Goal: Task Accomplishment & Management: Manage account settings

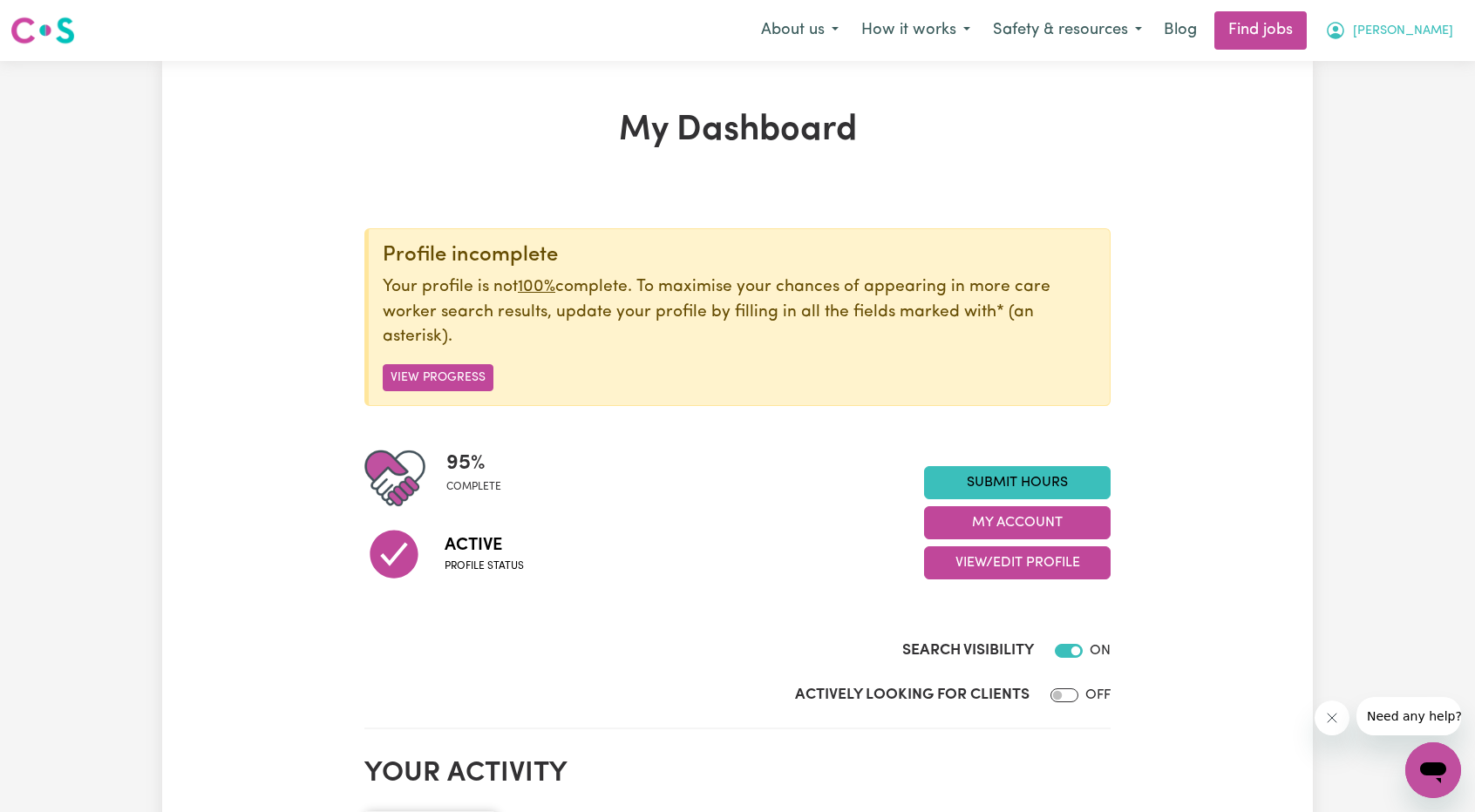
click at [1403, 36] on button "[PERSON_NAME]" at bounding box center [1389, 30] width 151 height 37
click at [1386, 57] on link "My Account" at bounding box center [1395, 68] width 138 height 33
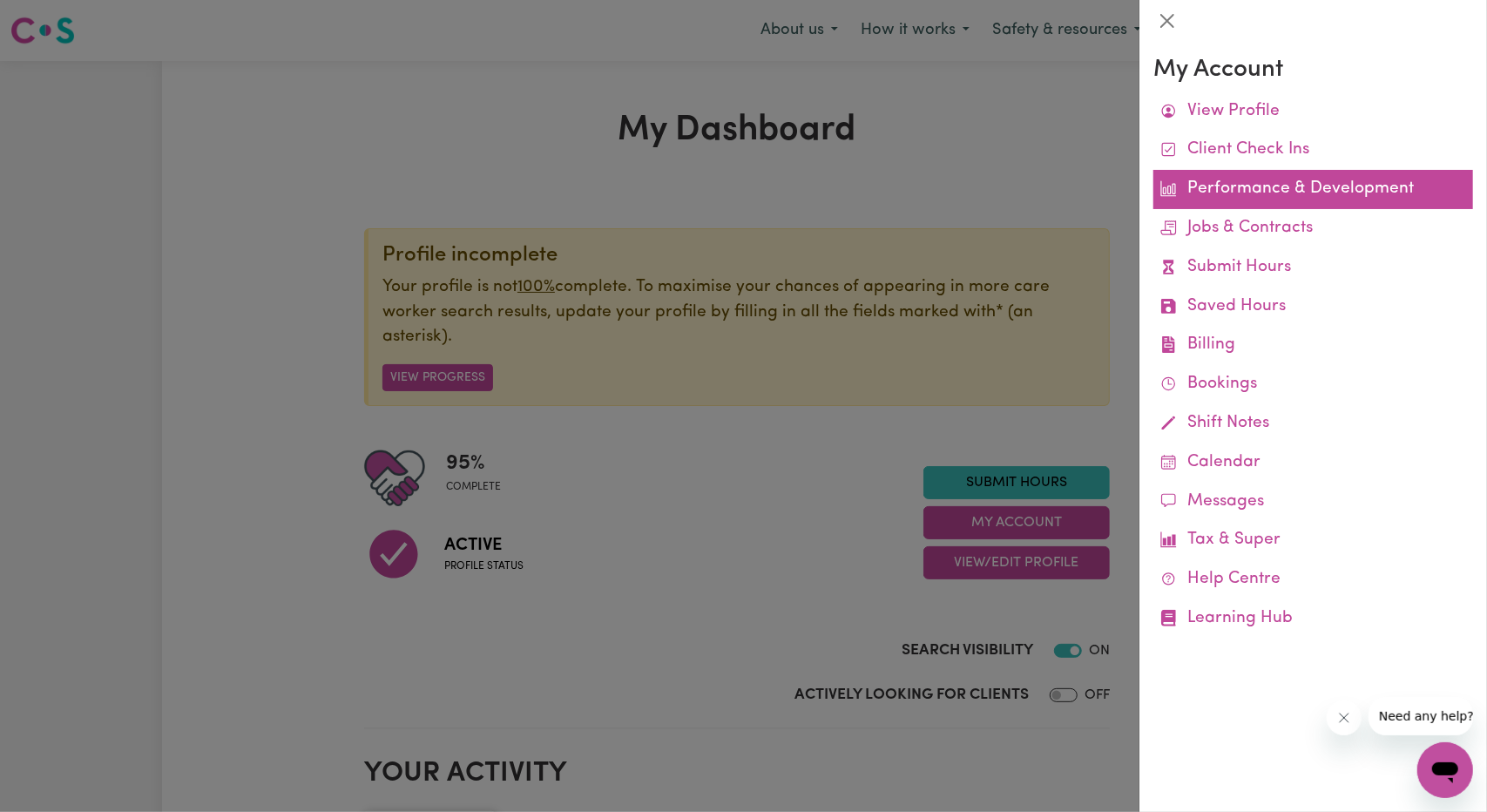
click at [1245, 182] on link "Performance & Development" at bounding box center [1313, 189] width 320 height 40
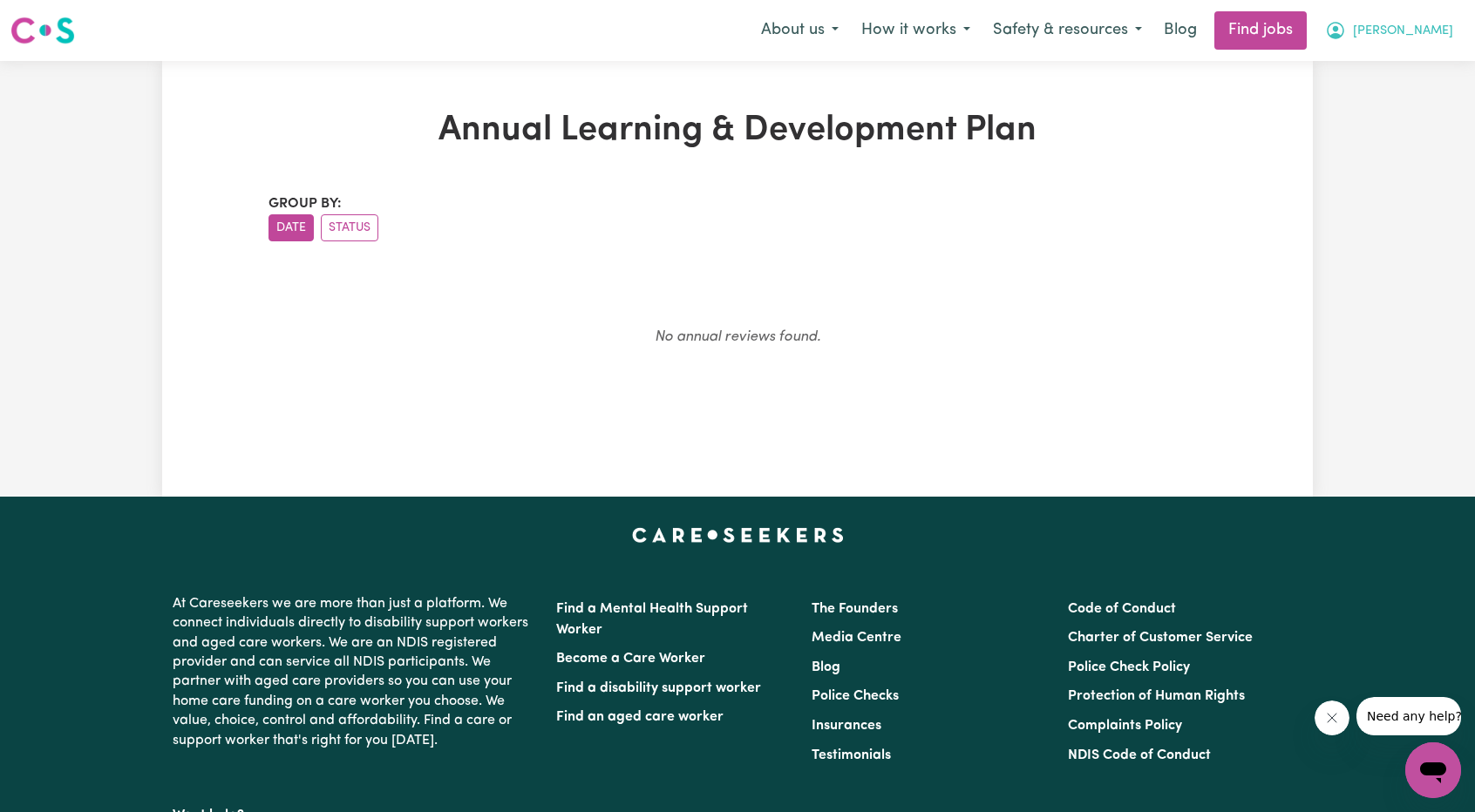
click at [1424, 25] on span "[PERSON_NAME]" at bounding box center [1402, 31] width 100 height 19
click at [1396, 72] on link "My Account" at bounding box center [1395, 68] width 138 height 33
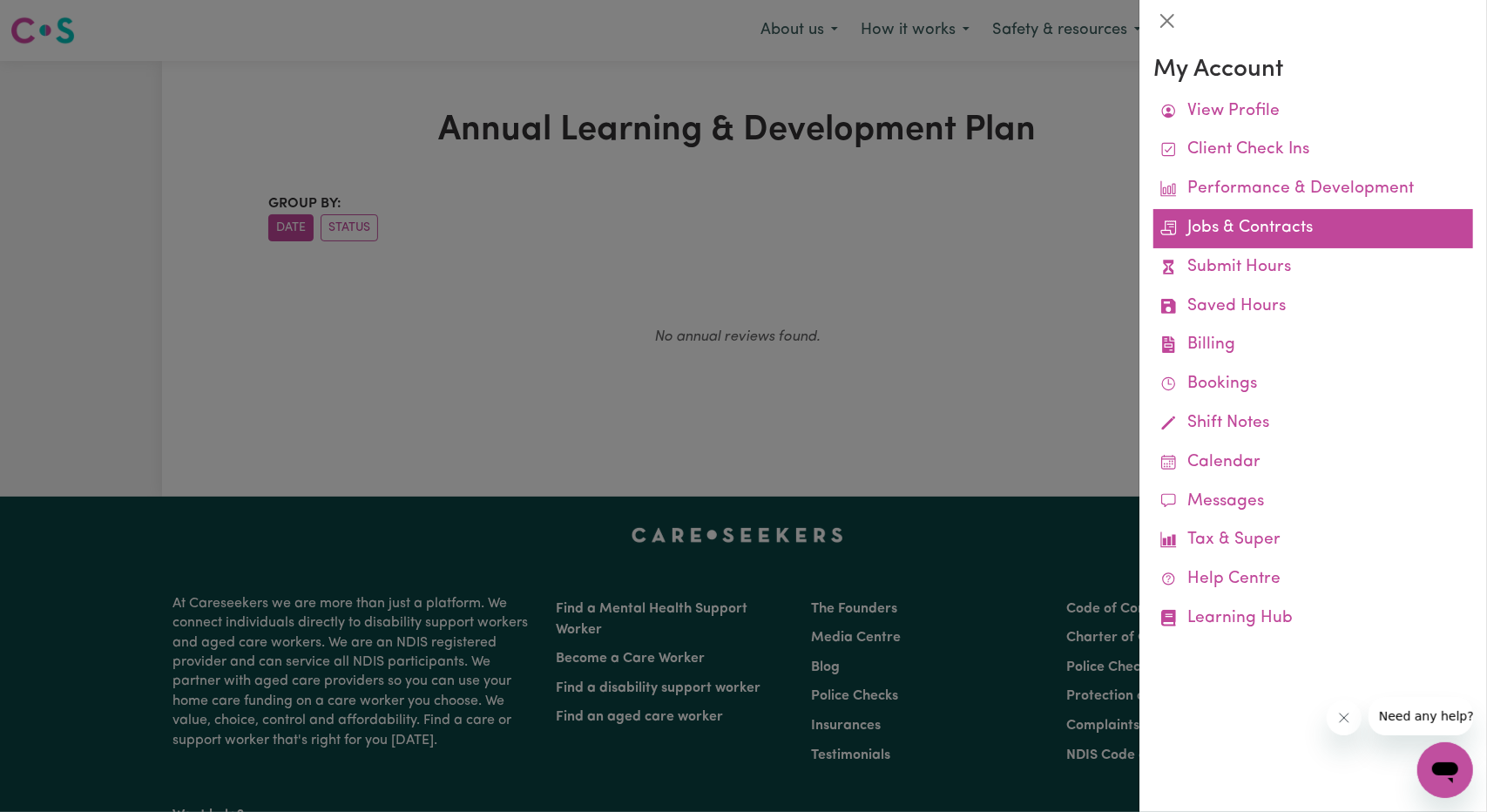
click at [1287, 235] on link "Jobs & Contracts" at bounding box center [1313, 228] width 320 height 40
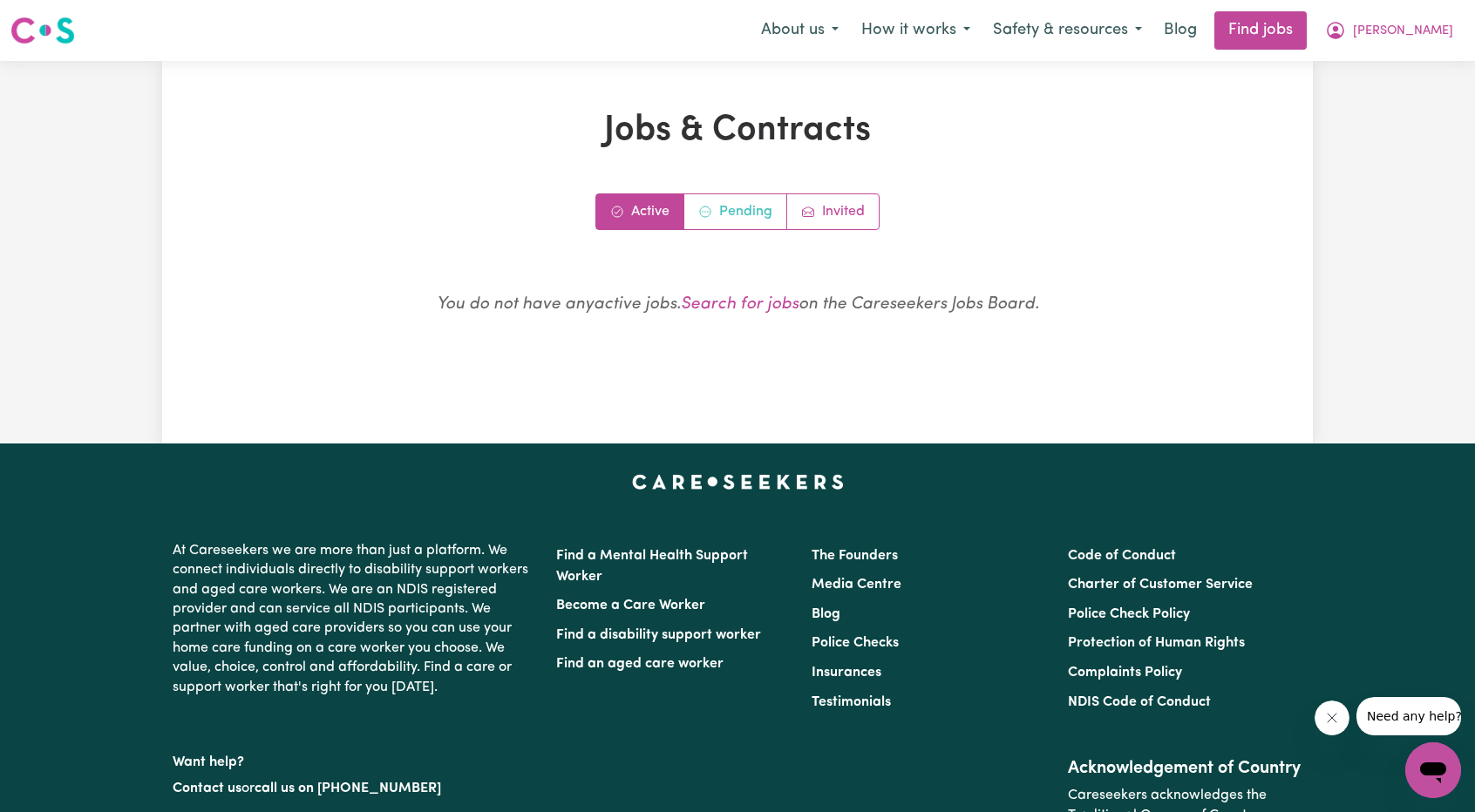
click at [713, 212] on link "Pending" at bounding box center [736, 212] width 103 height 35
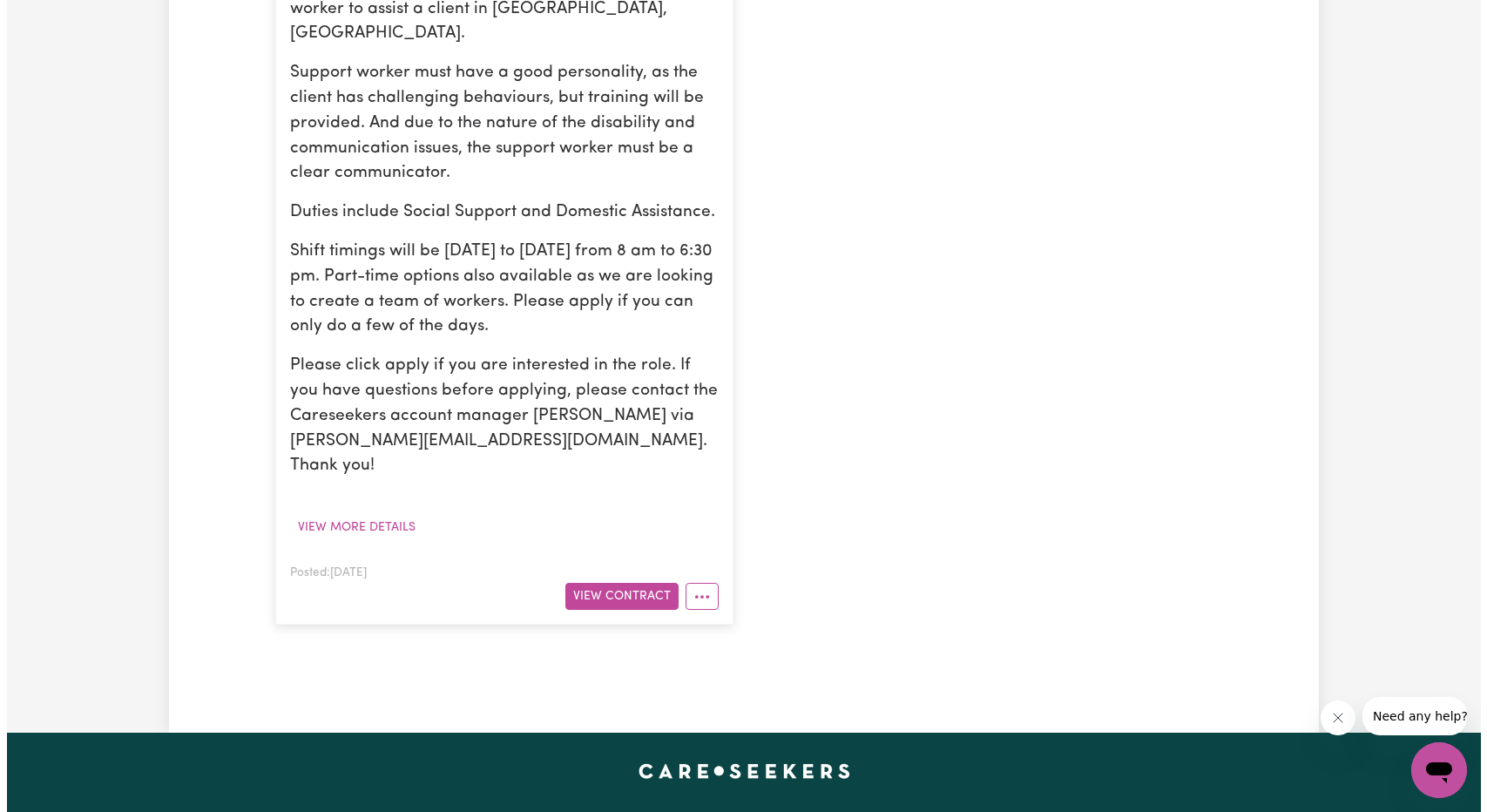
scroll to position [784, 0]
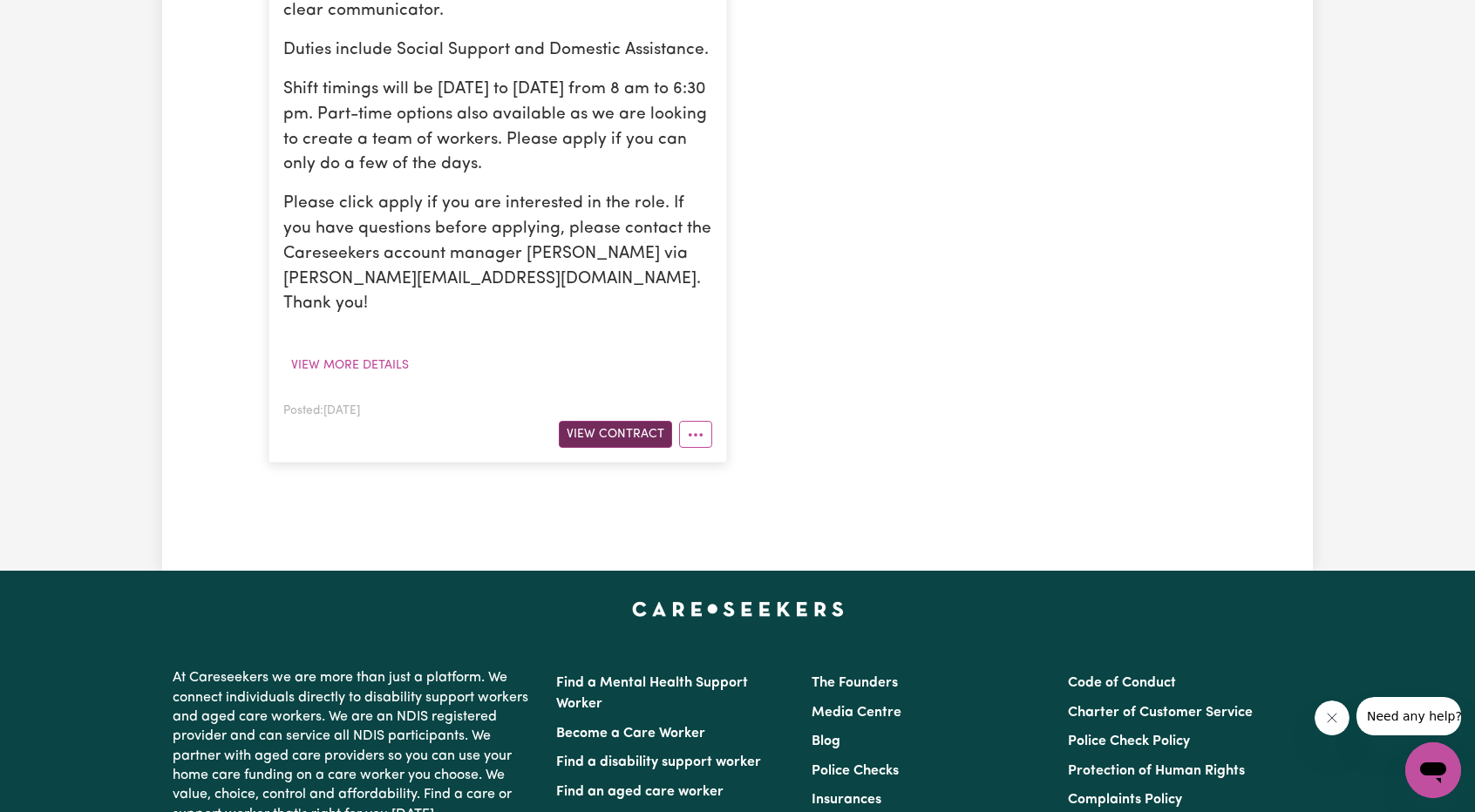
click at [640, 421] on button "View Contract" at bounding box center [615, 434] width 113 height 27
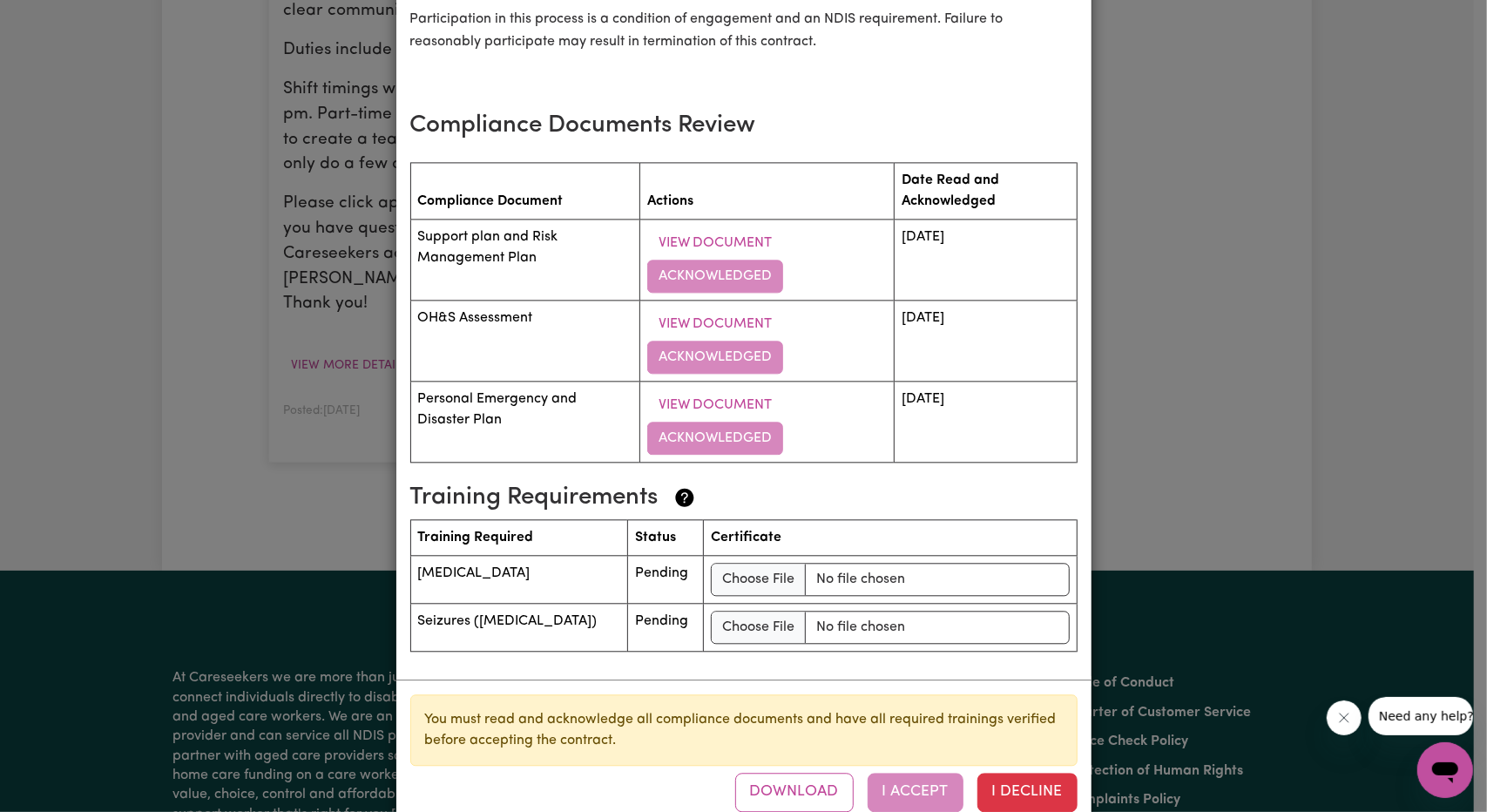
scroll to position [2544, 0]
click at [719, 561] on input "file" at bounding box center [889, 578] width 358 height 33
